Goal: Navigation & Orientation: Find specific page/section

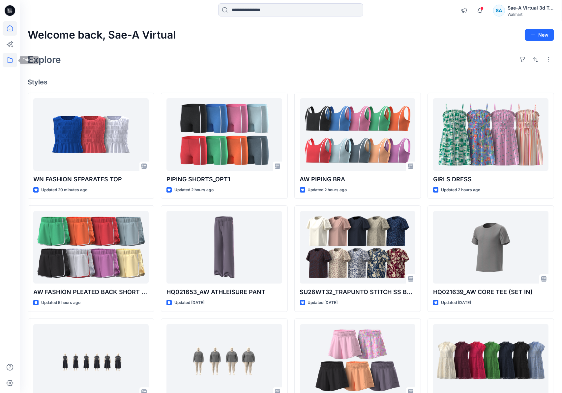
click at [7, 61] on icon at bounding box center [10, 59] width 6 height 5
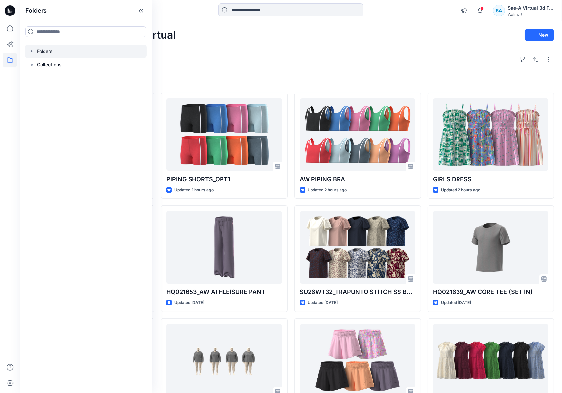
click at [33, 50] on icon "button" at bounding box center [31, 51] width 5 height 5
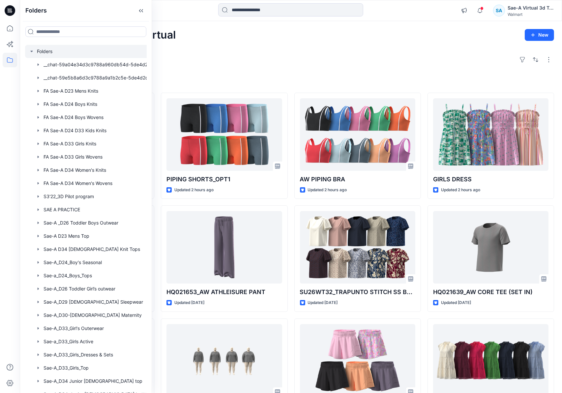
click at [33, 51] on icon "button" at bounding box center [31, 51] width 2 height 1
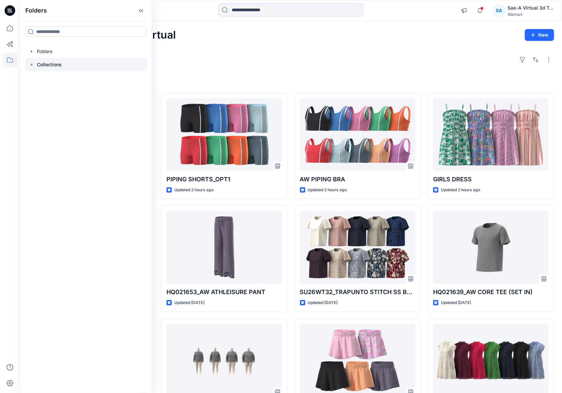
click at [34, 64] on icon at bounding box center [31, 64] width 5 height 5
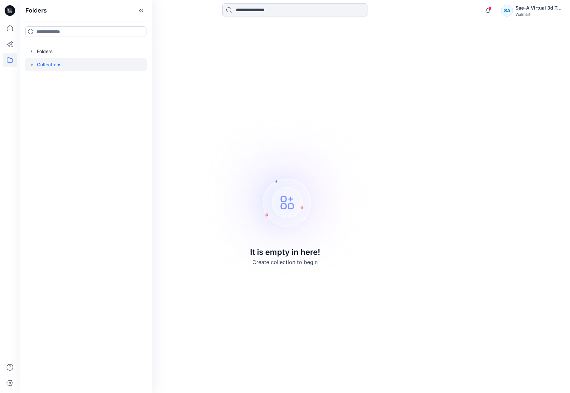
click at [30, 65] on icon at bounding box center [31, 64] width 5 height 5
click at [30, 52] on icon "button" at bounding box center [31, 51] width 5 height 5
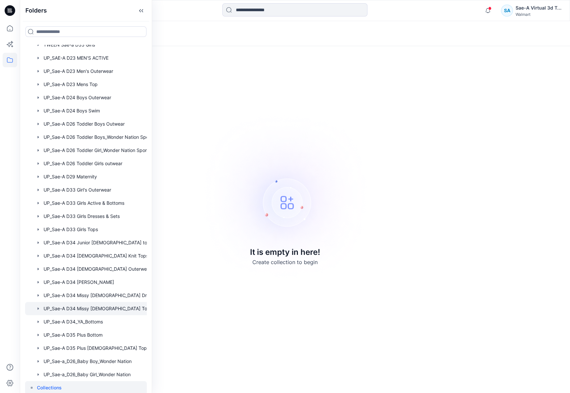
scroll to position [470, 0]
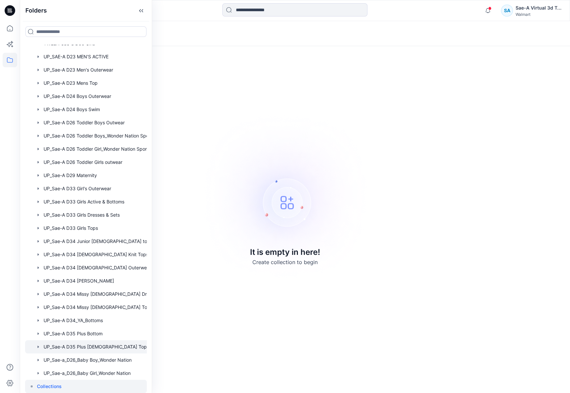
click at [96, 345] on div at bounding box center [94, 346] width 139 height 13
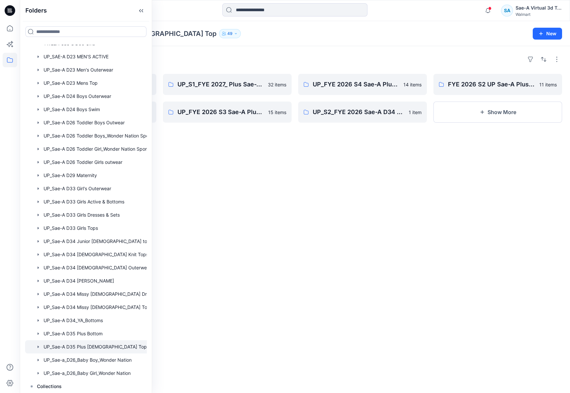
click at [308, 44] on div "Folders UP_Sae-A D35 Plus [DEMOGRAPHIC_DATA] Top 49 New" at bounding box center [295, 33] width 550 height 25
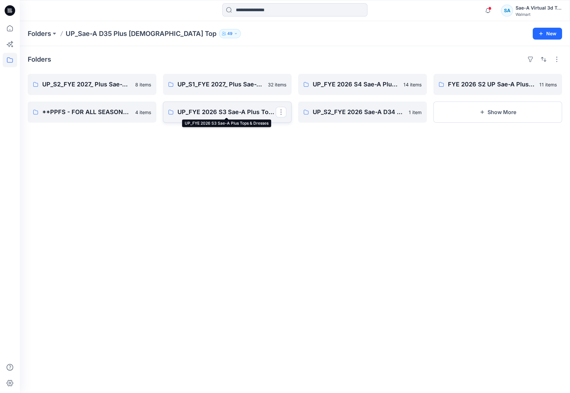
click at [194, 112] on p "UP_FYE 2026 S3 Sae-A Plus Tops & Dresses" at bounding box center [226, 112] width 98 height 9
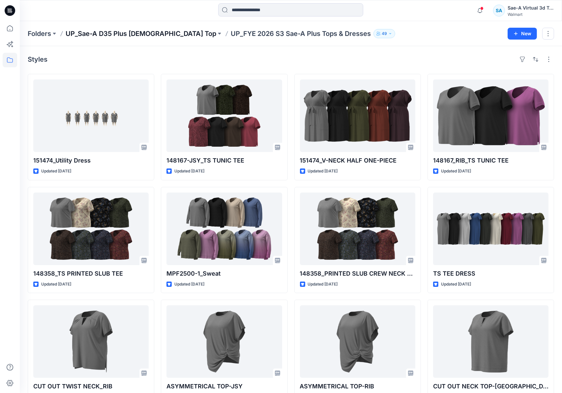
click at [151, 30] on p "UP_Sae-A D35 Plus [DEMOGRAPHIC_DATA] Top" at bounding box center [141, 33] width 151 height 9
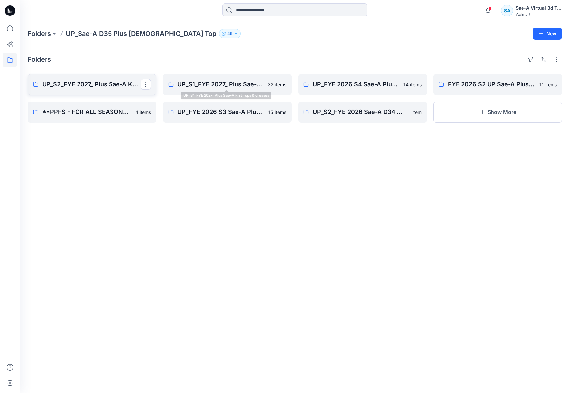
click at [85, 87] on p "UP_S2_FYE 2027_ Plus Sae-A Knit Tops & Dresses" at bounding box center [91, 84] width 98 height 9
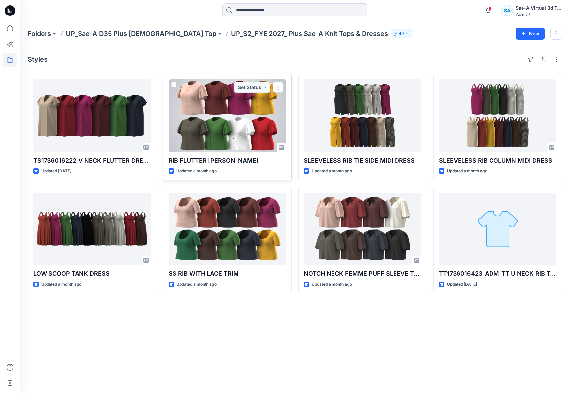
click at [207, 134] on div at bounding box center [227, 115] width 117 height 73
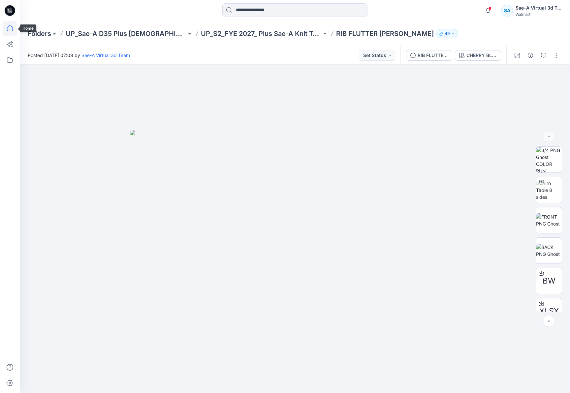
click at [8, 28] on icon at bounding box center [10, 28] width 15 height 15
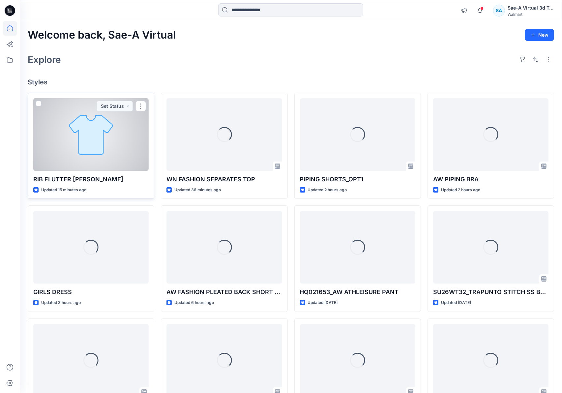
click at [124, 161] on div at bounding box center [90, 134] width 115 height 73
